Goal: Task Accomplishment & Management: Use online tool/utility

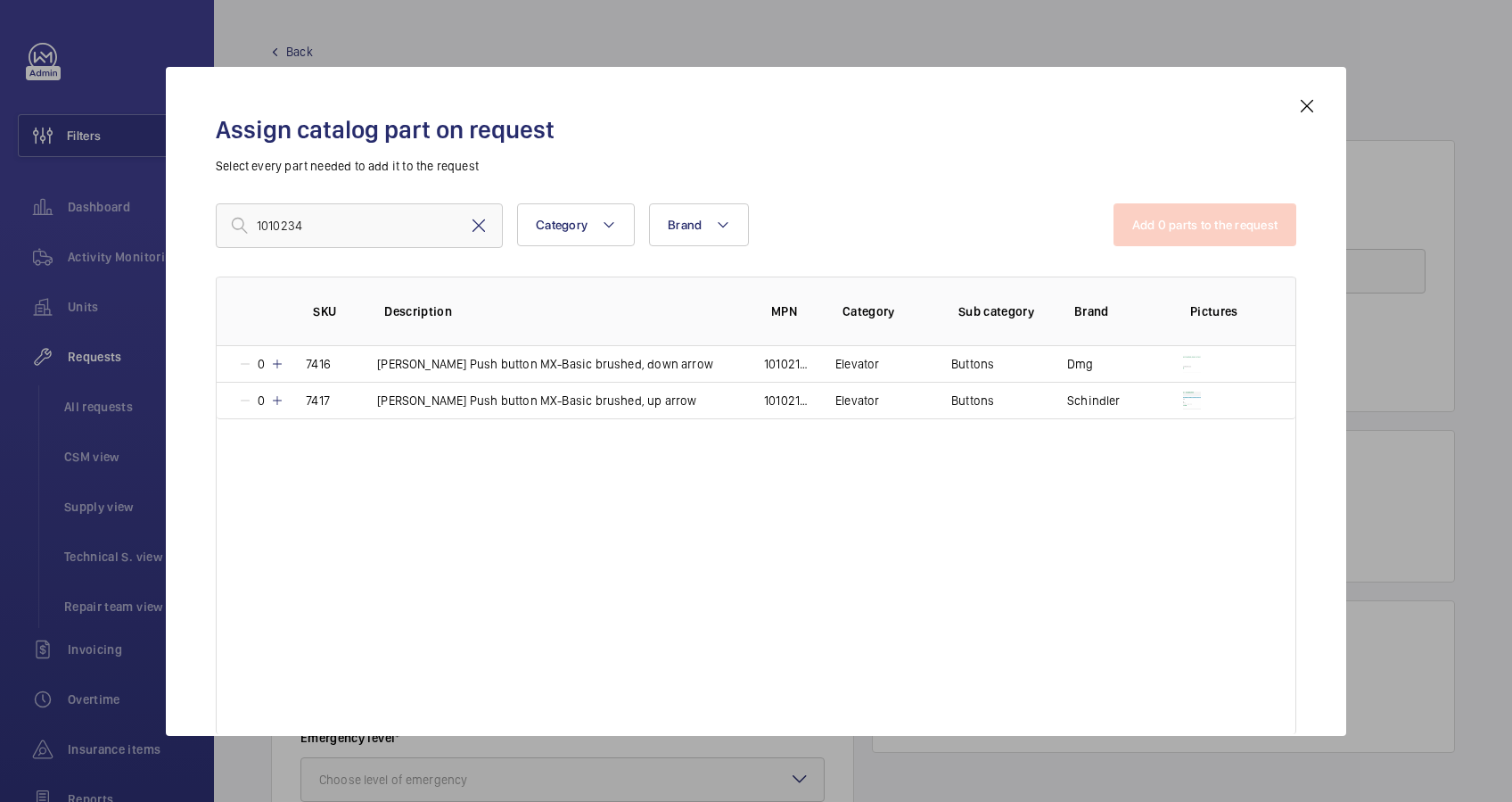
click at [483, 223] on mat-icon at bounding box center [479, 225] width 22 height 22
click at [388, 228] on input "text" at bounding box center [358, 226] width 287 height 45
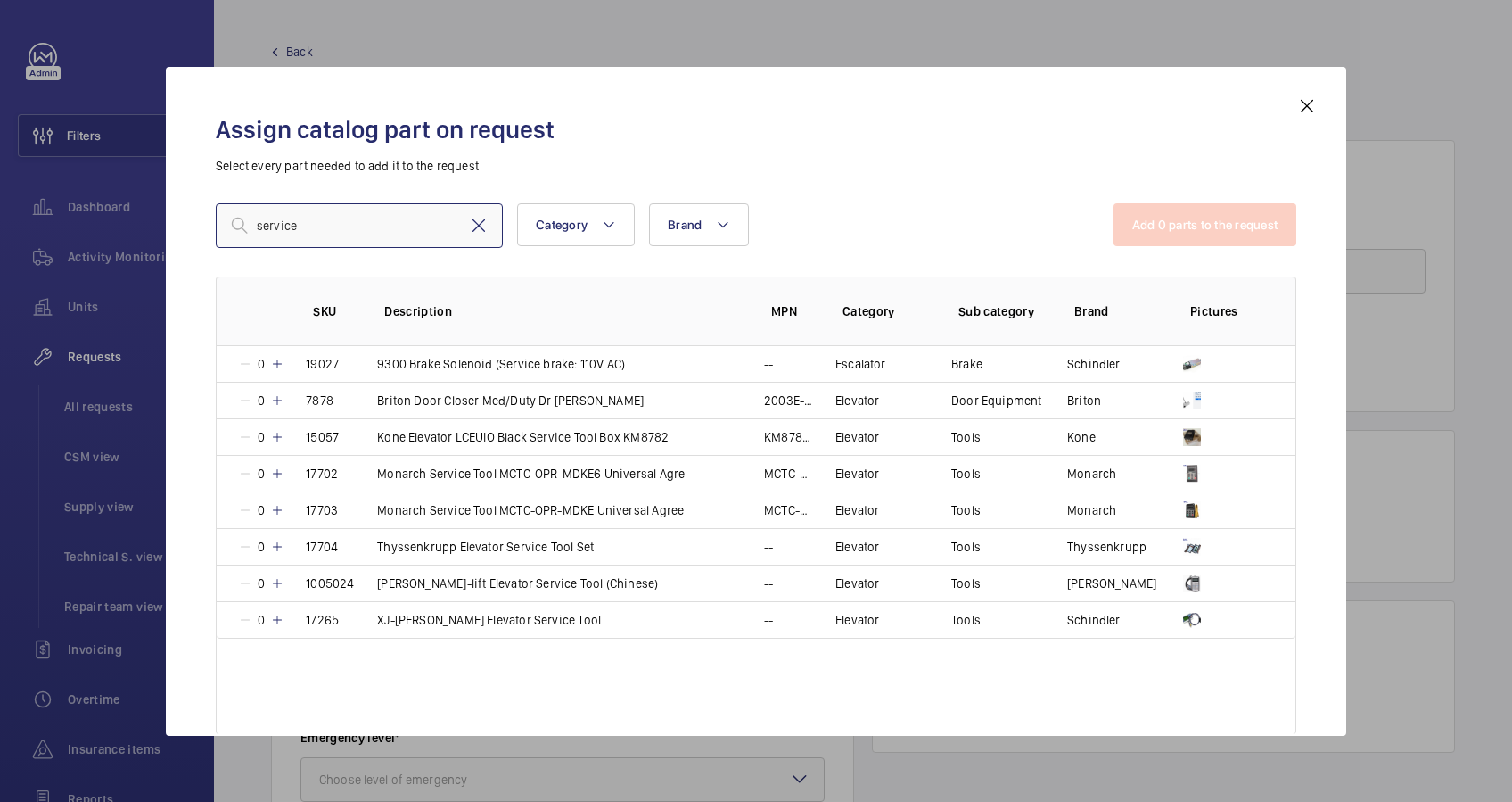
type input "service"
click at [476, 227] on mat-icon at bounding box center [479, 225] width 22 height 22
click at [678, 123] on h2 "Assign catalog part on request" at bounding box center [756, 130] width 1081 height 33
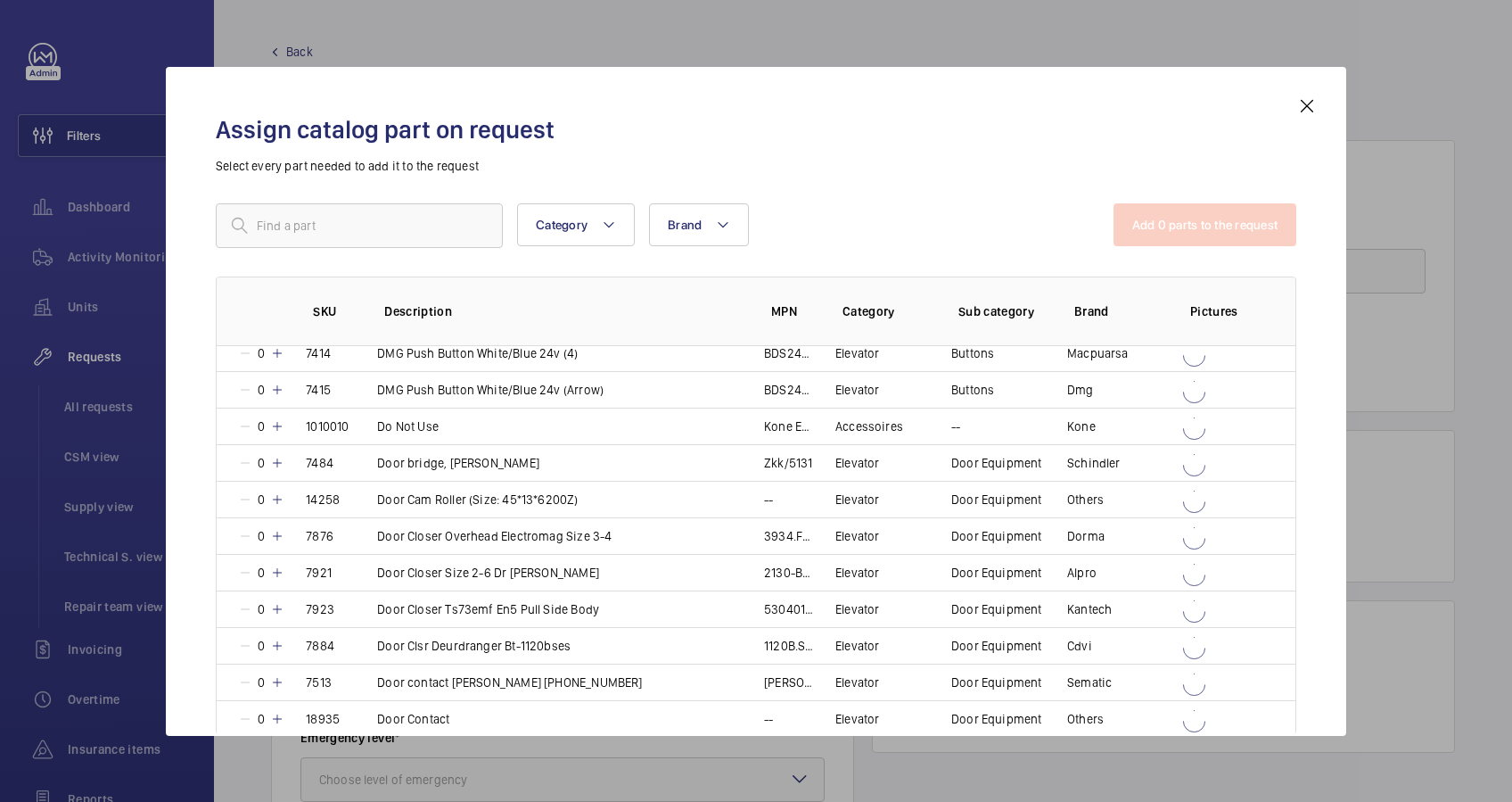
scroll to position [4792, 0]
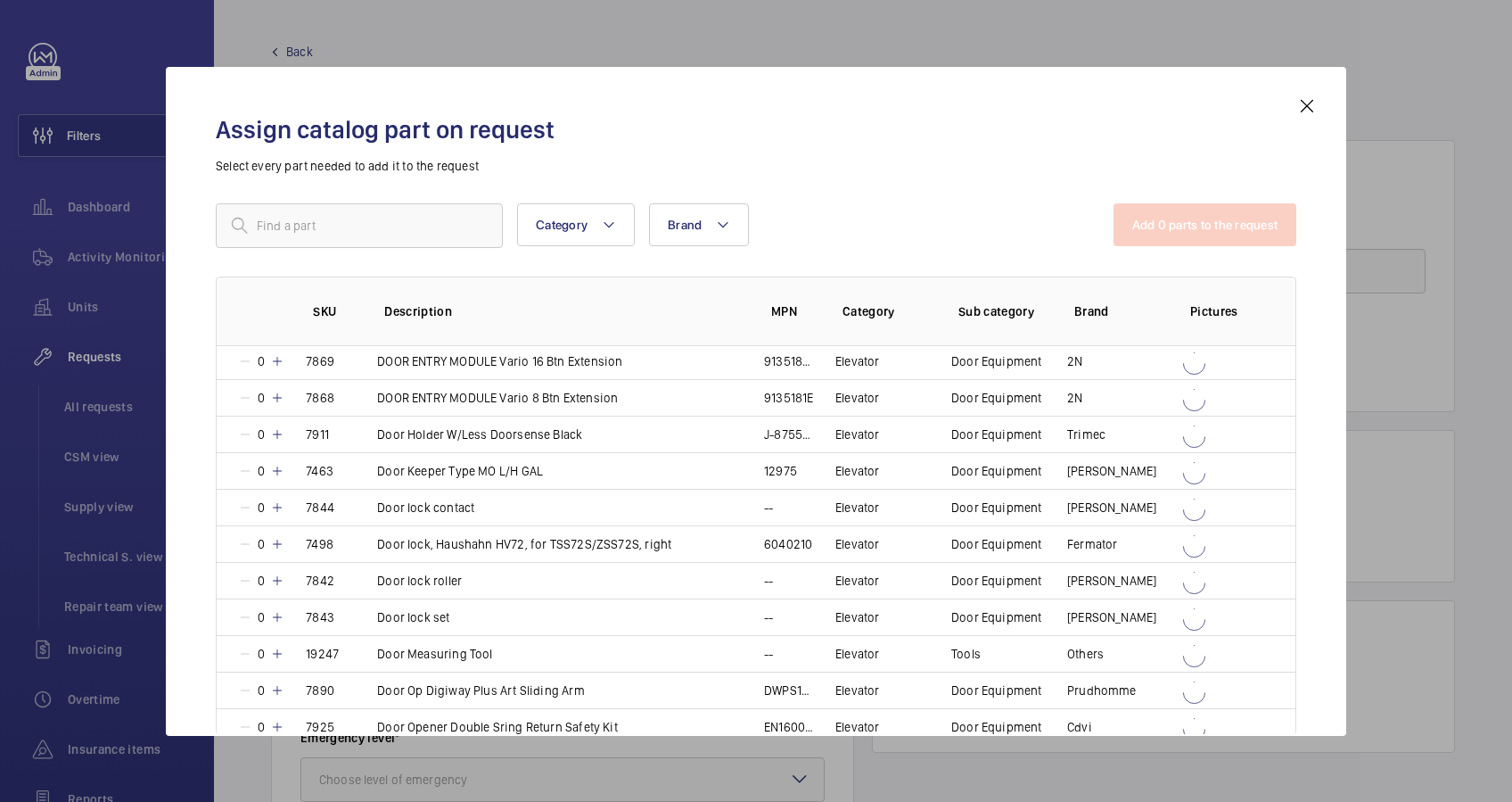
click at [1292, 101] on div "Assign catalog part on request Select every part needed to add it to the reques…" at bounding box center [756, 415] width 1123 height 640
click at [1305, 107] on mat-icon at bounding box center [1307, 106] width 22 height 22
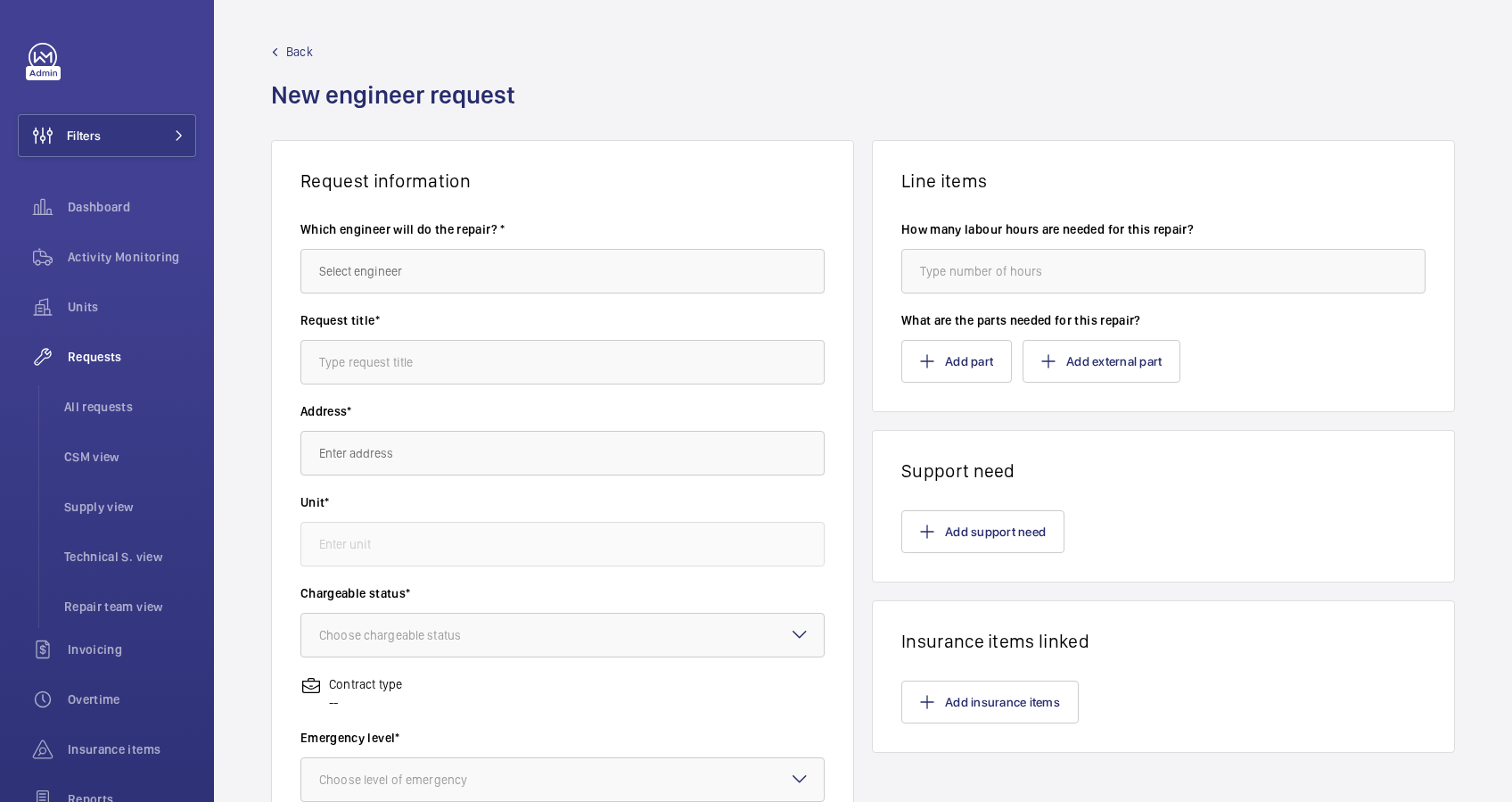
click at [289, 55] on span "Back" at bounding box center [299, 52] width 26 height 18
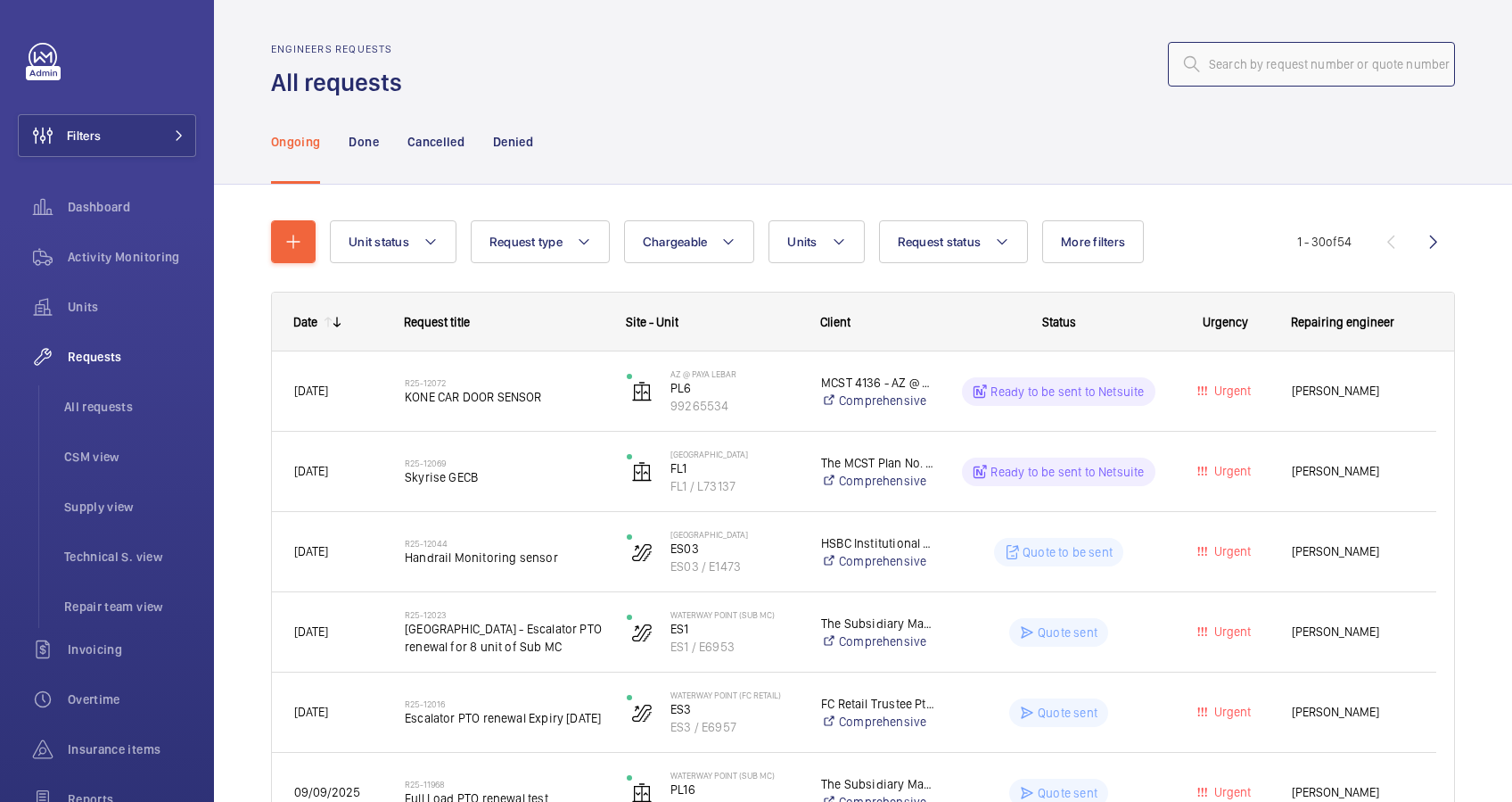
click at [1225, 56] on input "text" at bounding box center [1311, 65] width 287 height 45
paste input "Ref R25-11937"
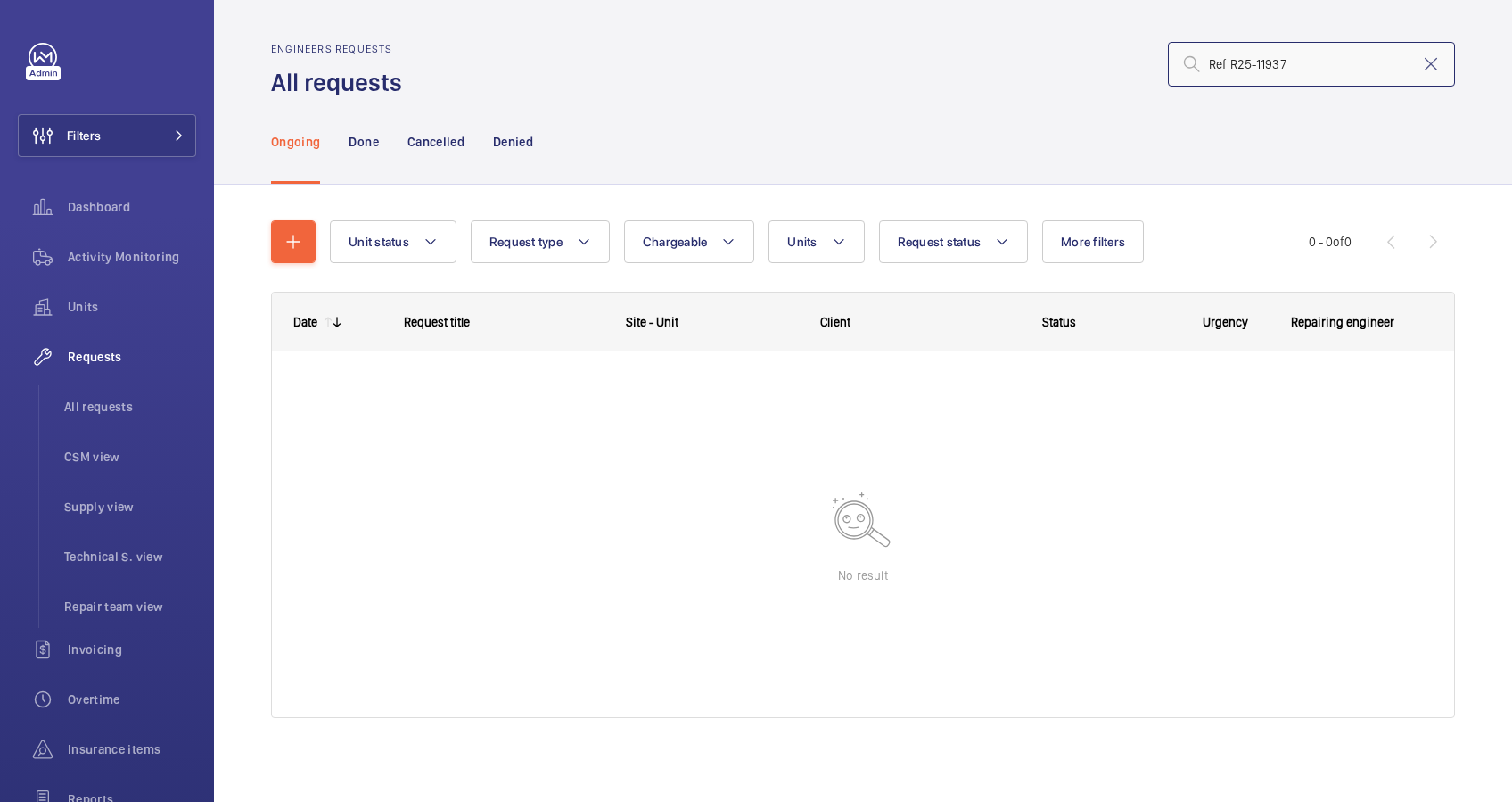
drag, startPoint x: 1210, startPoint y: 65, endPoint x: 1112, endPoint y: 64, distance: 98.0
click at [1112, 64] on div "Ref R25-11937" at bounding box center [934, 65] width 1043 height 43
type input "R25-11937"
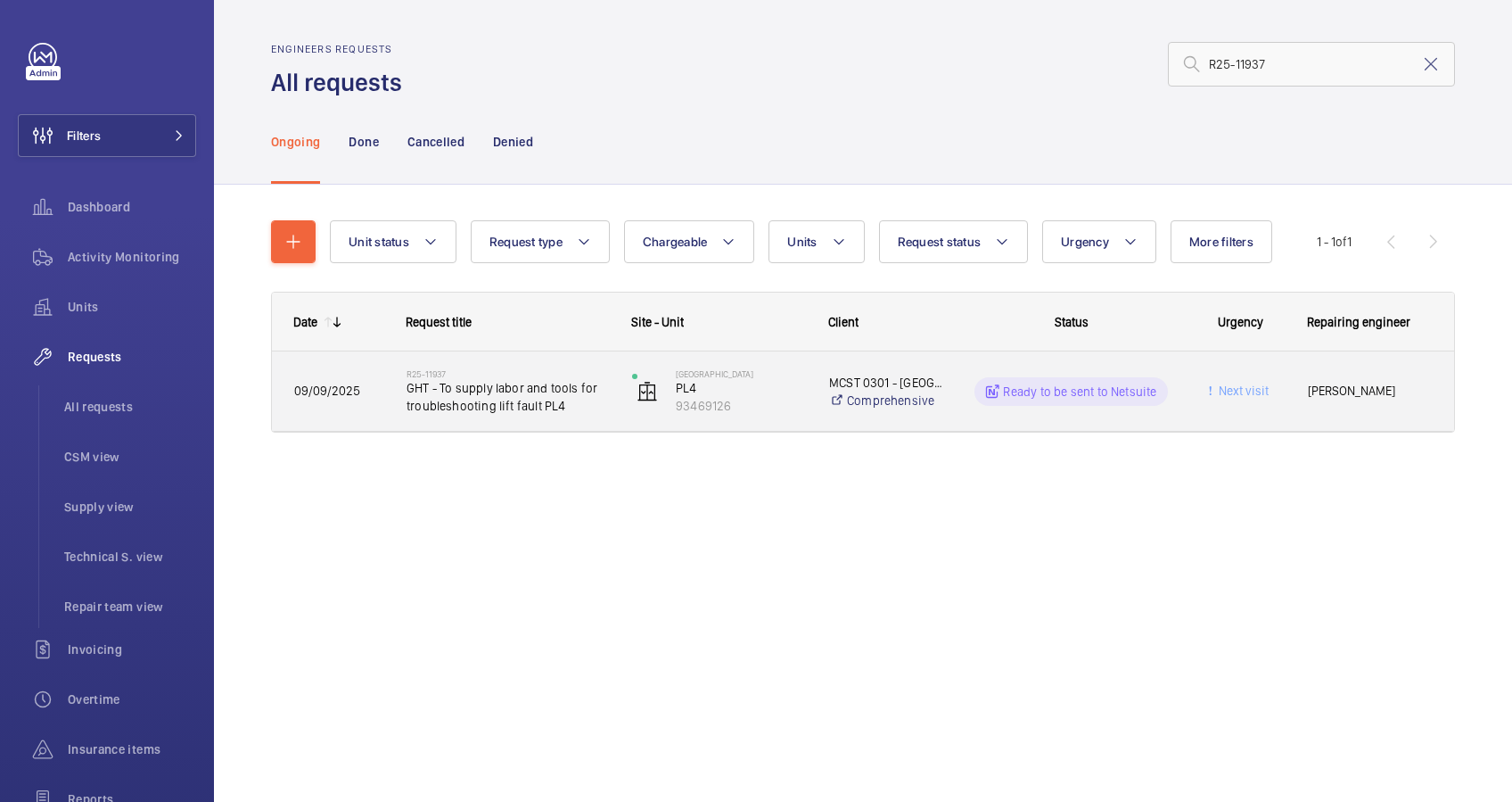
click at [371, 391] on span "09/09/2025" at bounding box center [339, 391] width 89 height 21
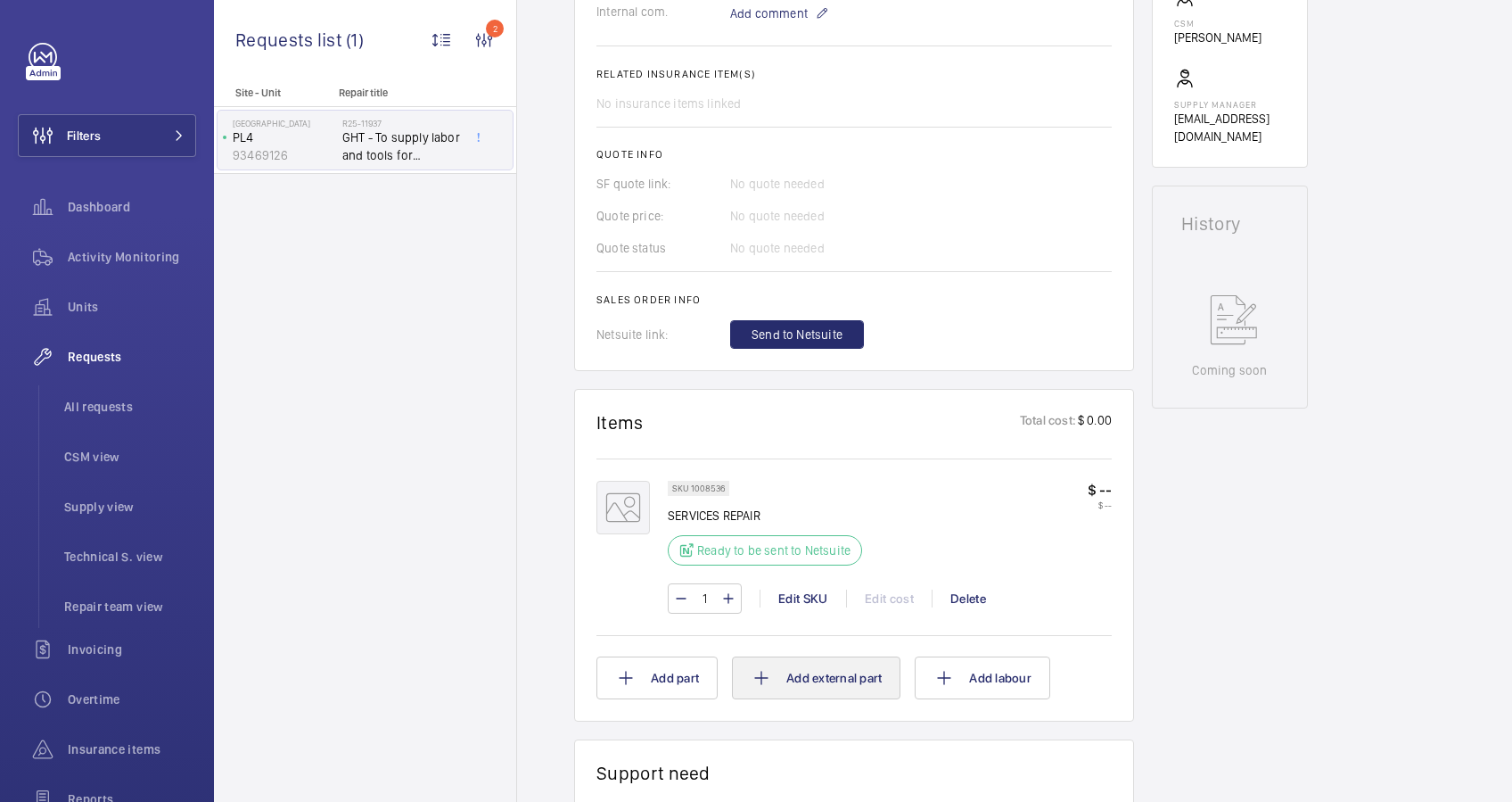
scroll to position [713, 0]
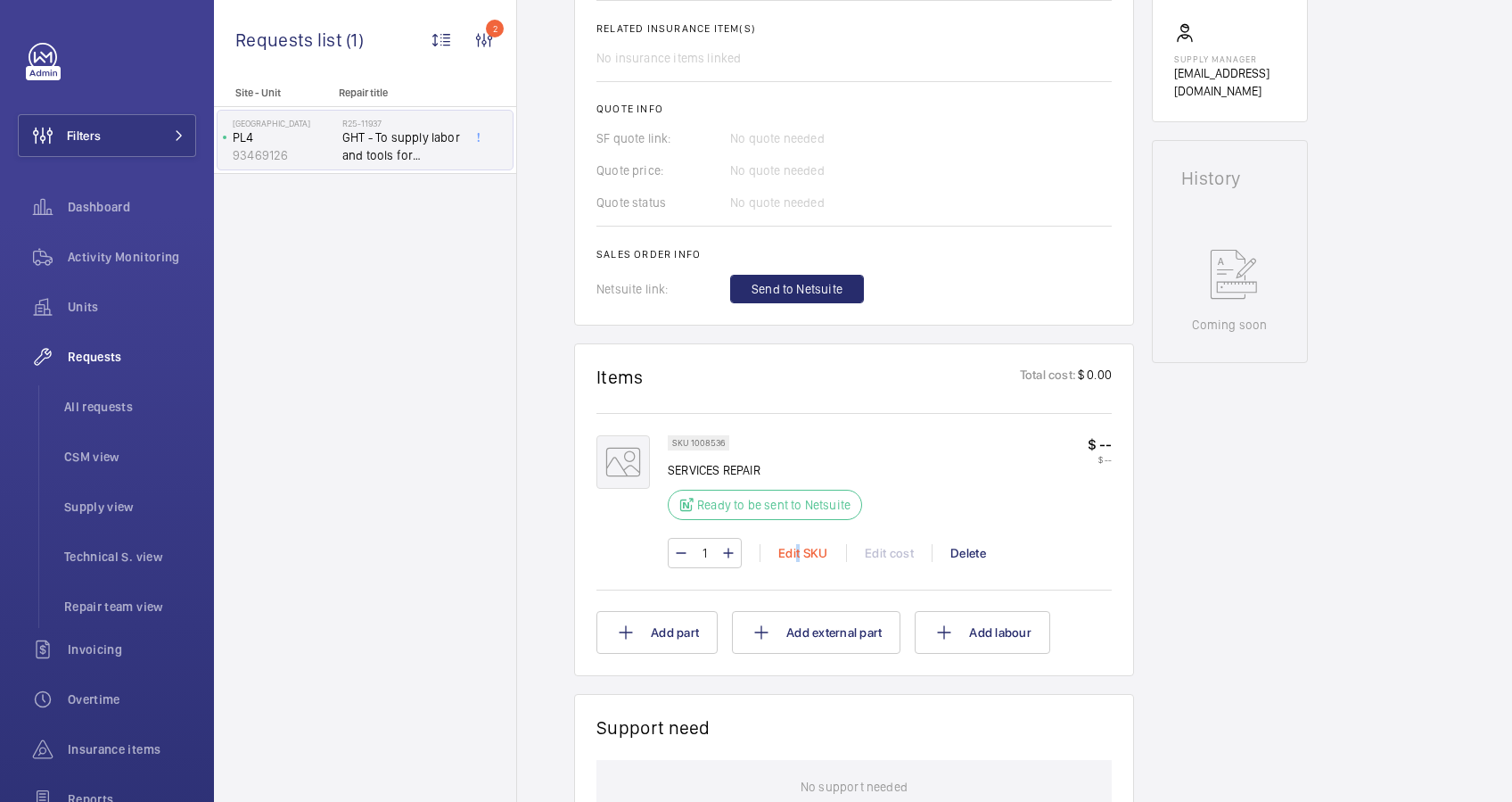
click at [798, 544] on div "Edit SKU" at bounding box center [803, 552] width 86 height 18
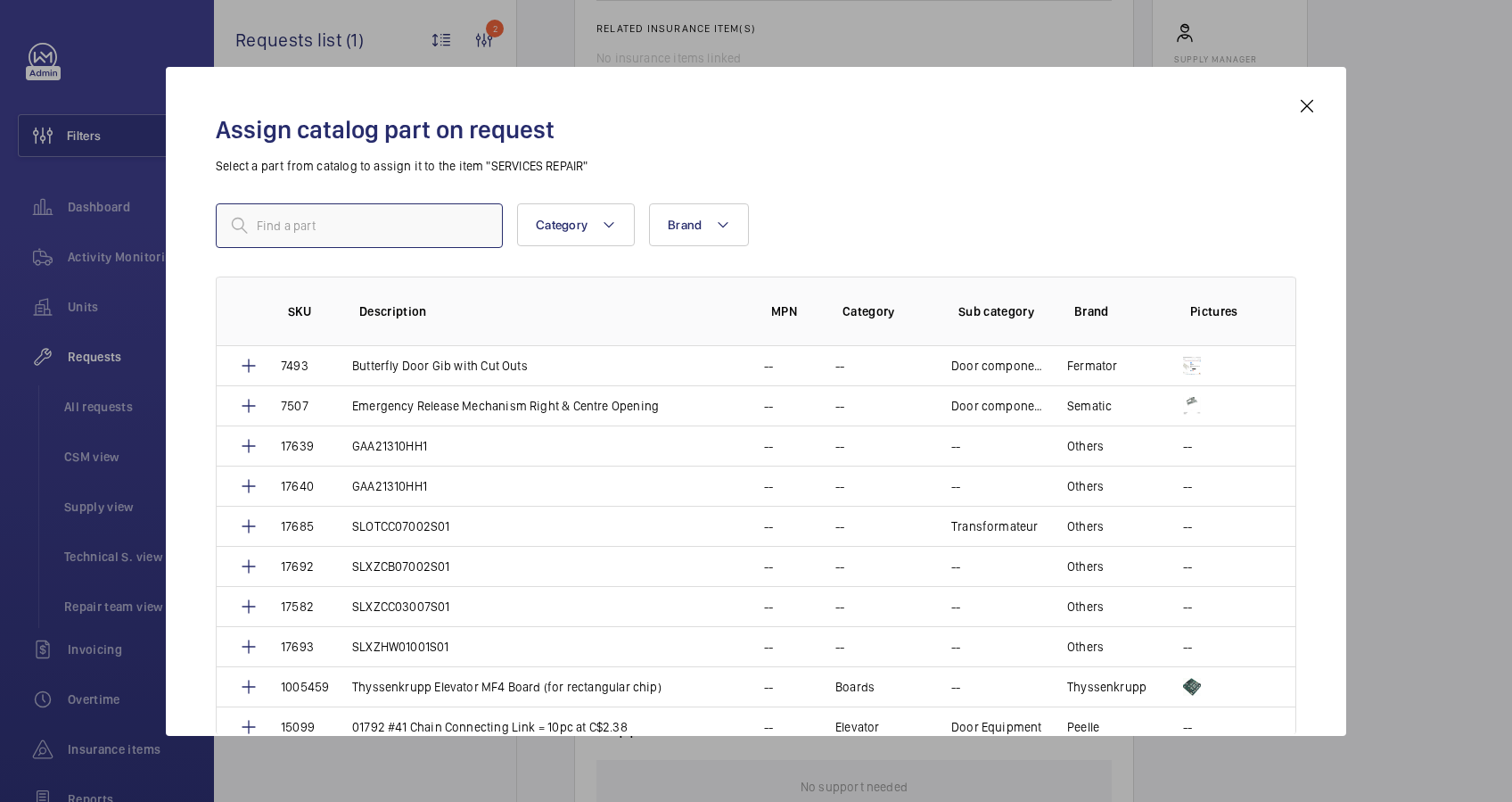
click at [342, 225] on input "text" at bounding box center [358, 226] width 287 height 45
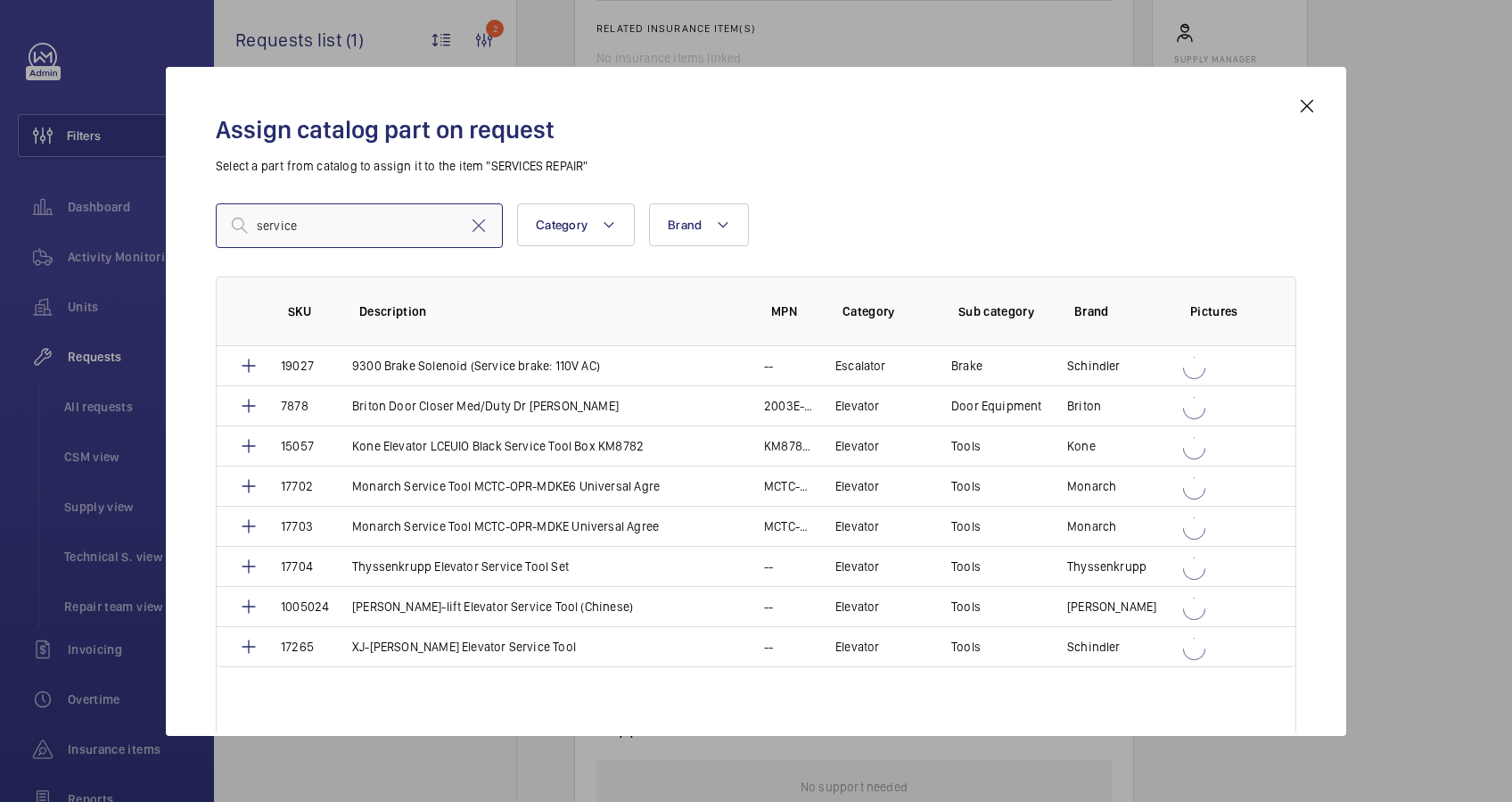
type input "service"
click at [1309, 105] on mat-icon at bounding box center [1307, 106] width 22 height 22
